Goal: Task Accomplishment & Management: Manage account settings

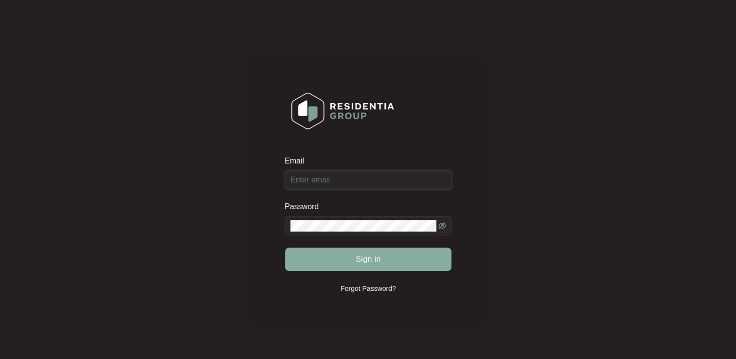
type input "[EMAIL_ADDRESS][DOMAIN_NAME]"
click at [360, 257] on span "Sign in" at bounding box center [368, 260] width 25 height 12
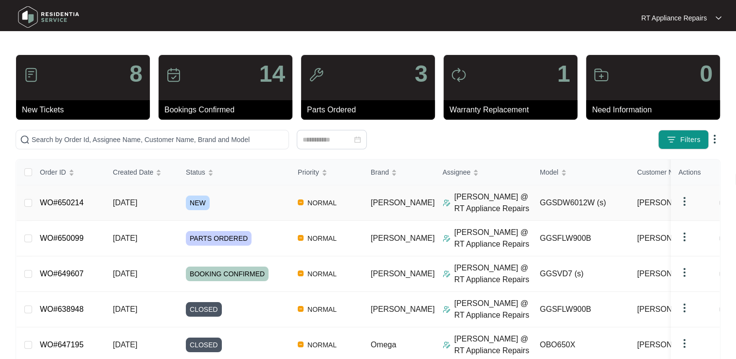
click at [62, 202] on link "WO#650214" at bounding box center [62, 203] width 44 height 8
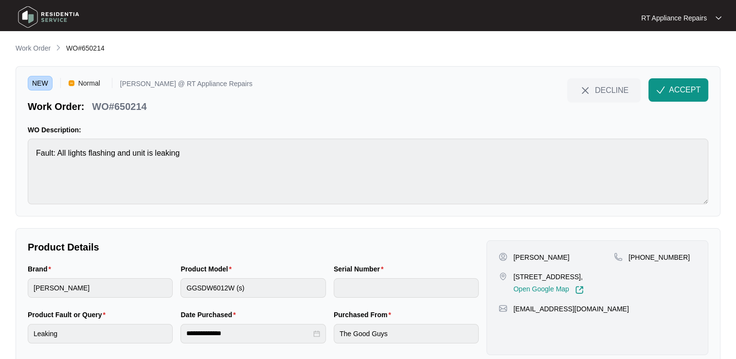
drag, startPoint x: 676, startPoint y: 92, endPoint x: 648, endPoint y: 66, distance: 38.2
click at [675, 90] on span "ACCEPT" at bounding box center [685, 90] width 32 height 12
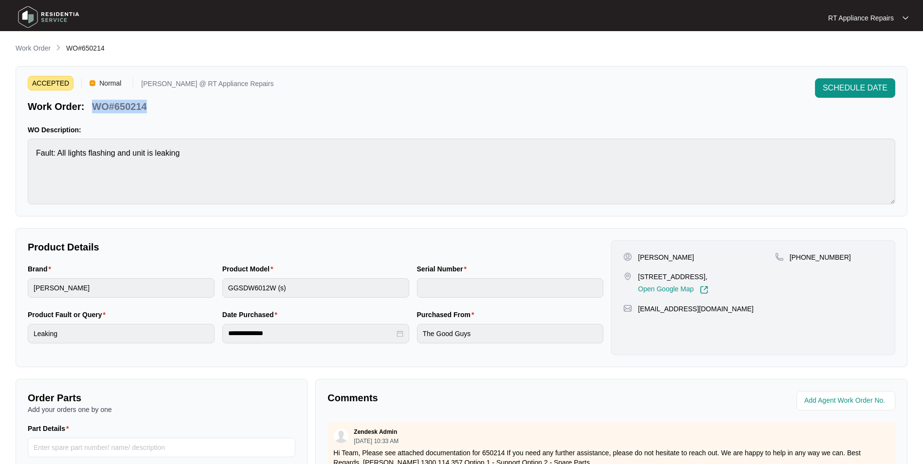
drag, startPoint x: 93, startPoint y: 109, endPoint x: 132, endPoint y: 110, distance: 39.0
click at [152, 111] on div "Work Order: WO#650214" at bounding box center [151, 104] width 246 height 17
click at [131, 110] on p "WO#650214" at bounding box center [119, 107] width 55 height 14
drag, startPoint x: 131, startPoint y: 110, endPoint x: 100, endPoint y: 108, distance: 31.2
click at [100, 108] on p "WO#650214" at bounding box center [119, 107] width 55 height 14
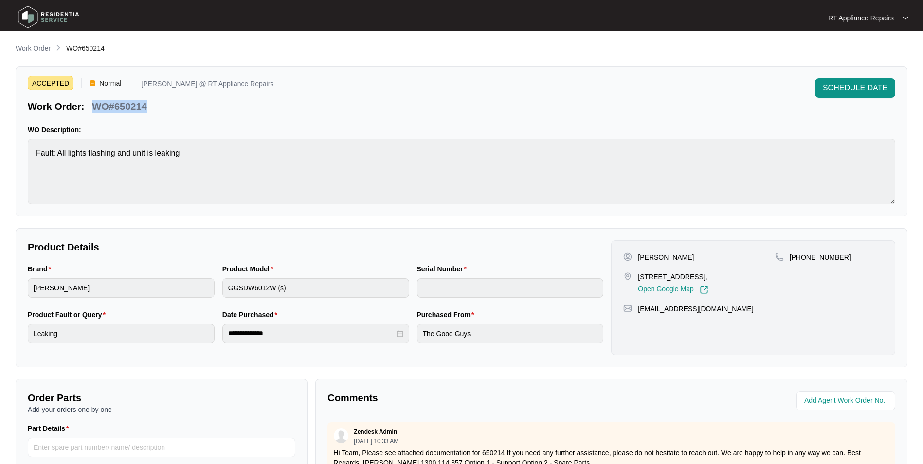
drag, startPoint x: 94, startPoint y: 110, endPoint x: 127, endPoint y: 106, distance: 33.3
click at [148, 107] on div "WO#650214" at bounding box center [119, 104] width 62 height 17
copy p "WO#650214"
click at [249, 104] on div "ACCEPTED Normal [PERSON_NAME] @ RT Appliance Repairs Work Order: WO#650214 SCHE…" at bounding box center [462, 95] width 868 height 35
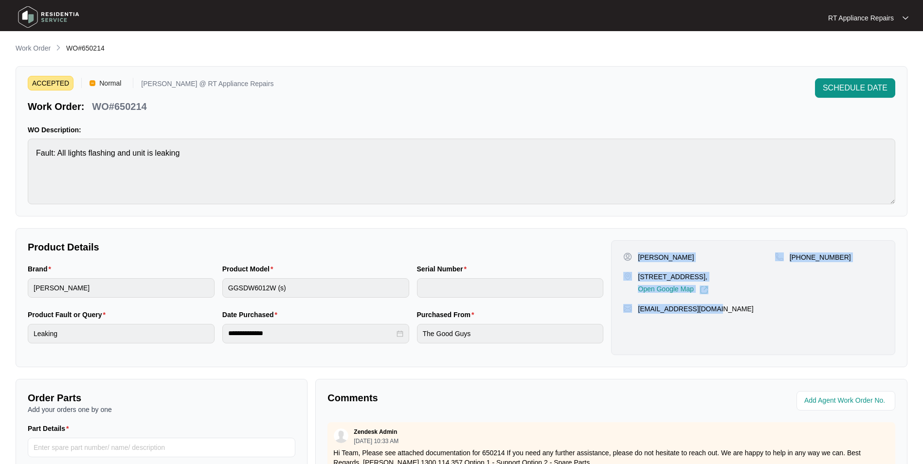
drag, startPoint x: 639, startPoint y: 255, endPoint x: 717, endPoint y: 310, distance: 95.6
click at [717, 310] on div "[PERSON_NAME] [STREET_ADDRESS], Open Google Map [PHONE_NUMBER] [EMAIL_ADDRESS][…" at bounding box center [753, 297] width 284 height 115
copy div "[PERSON_NAME] [STREET_ADDRESS], Open Google Map [PHONE_NUMBER] [EMAIL_ADDRESS][…"
click at [736, 20] on p "RT Appliance Repairs" at bounding box center [861, 18] width 66 height 10
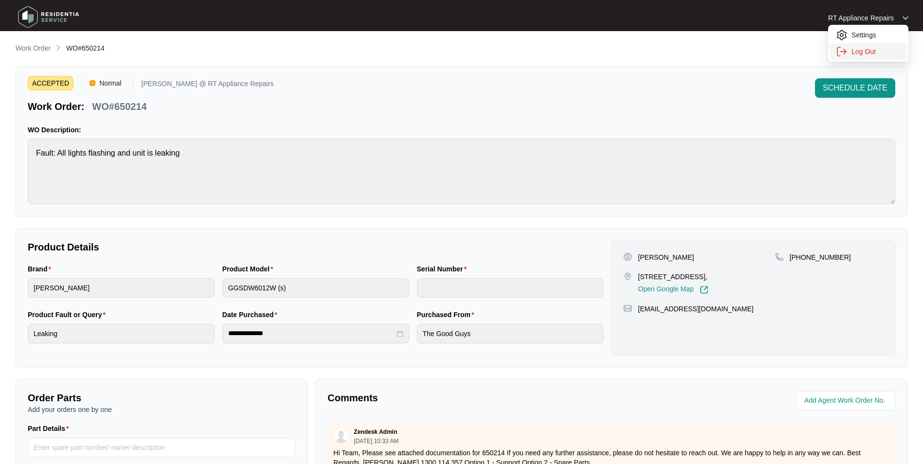
click at [736, 51] on p "Log Out" at bounding box center [876, 52] width 49 height 10
